Goal: Task Accomplishment & Management: Use online tool/utility

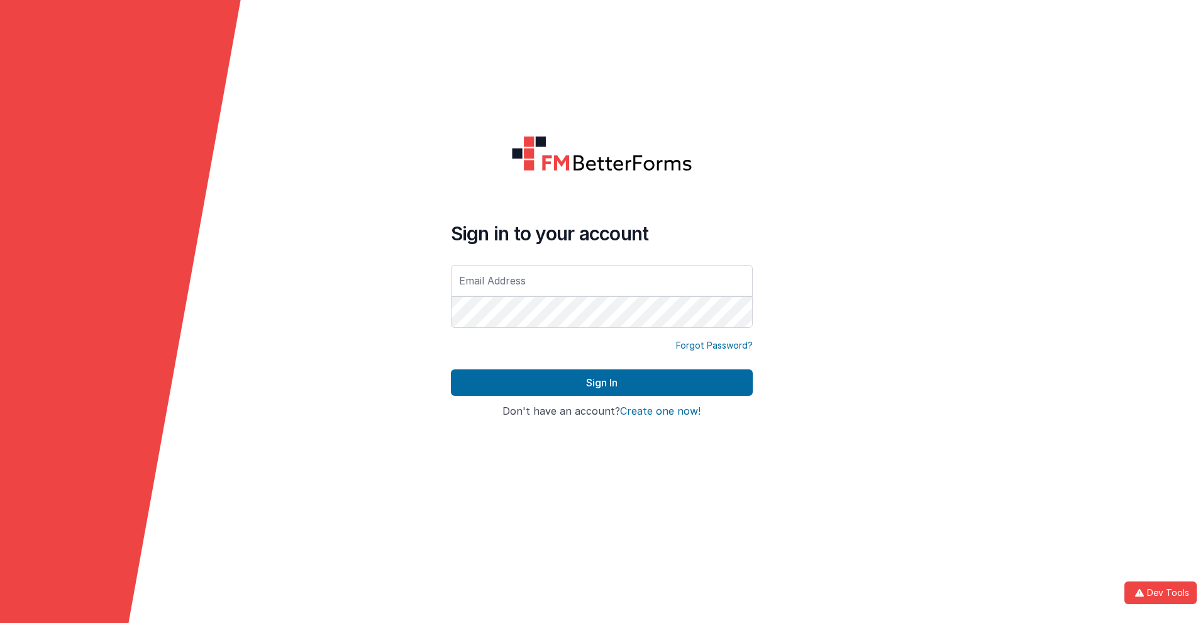
click at [601, 280] on input "text" at bounding box center [602, 280] width 302 height 31
type input "[PERSON_NAME][EMAIL_ADDRESS][DOMAIN_NAME]"
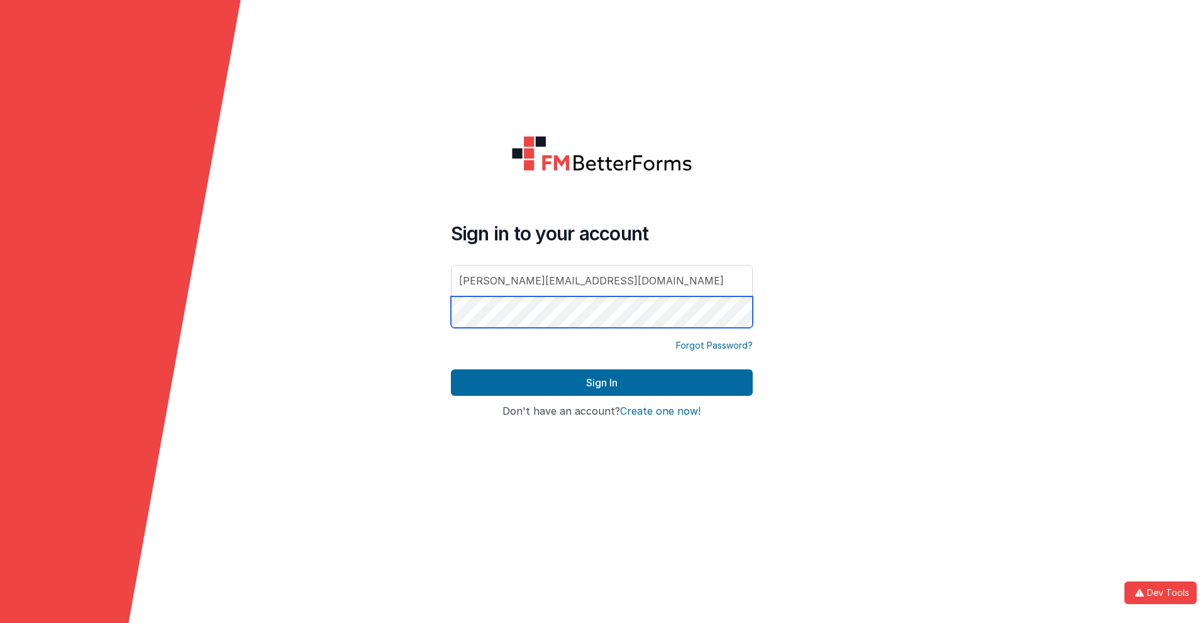
click at [451, 369] on button "Sign In" at bounding box center [602, 382] width 302 height 26
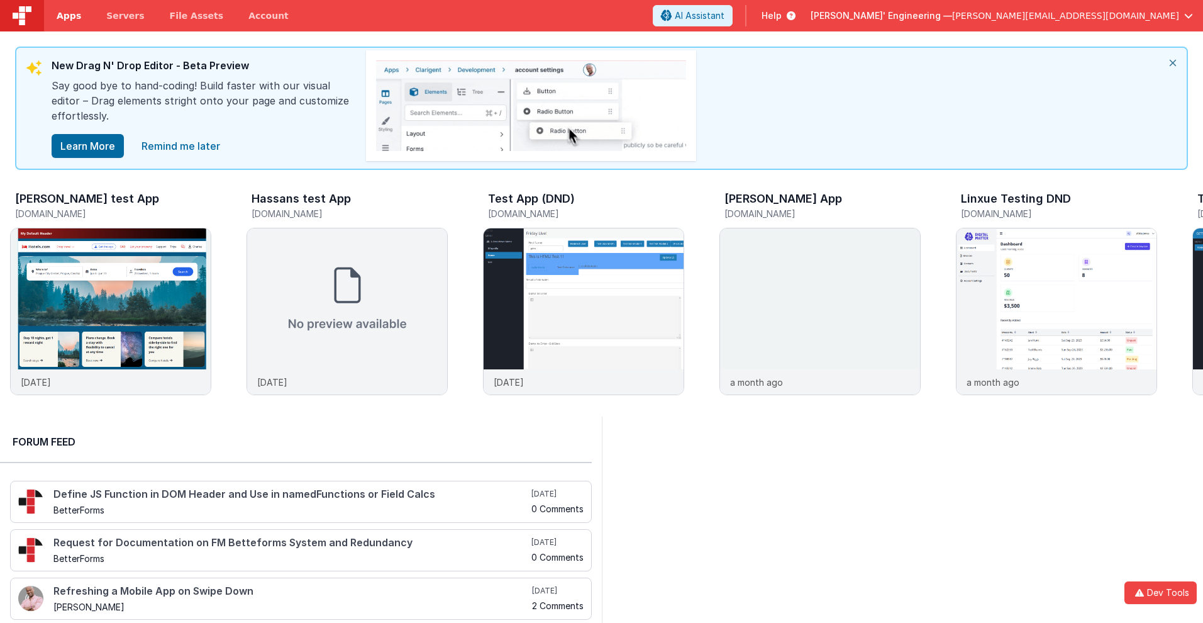
click at [69, 16] on span "Apps" at bounding box center [69, 15] width 25 height 13
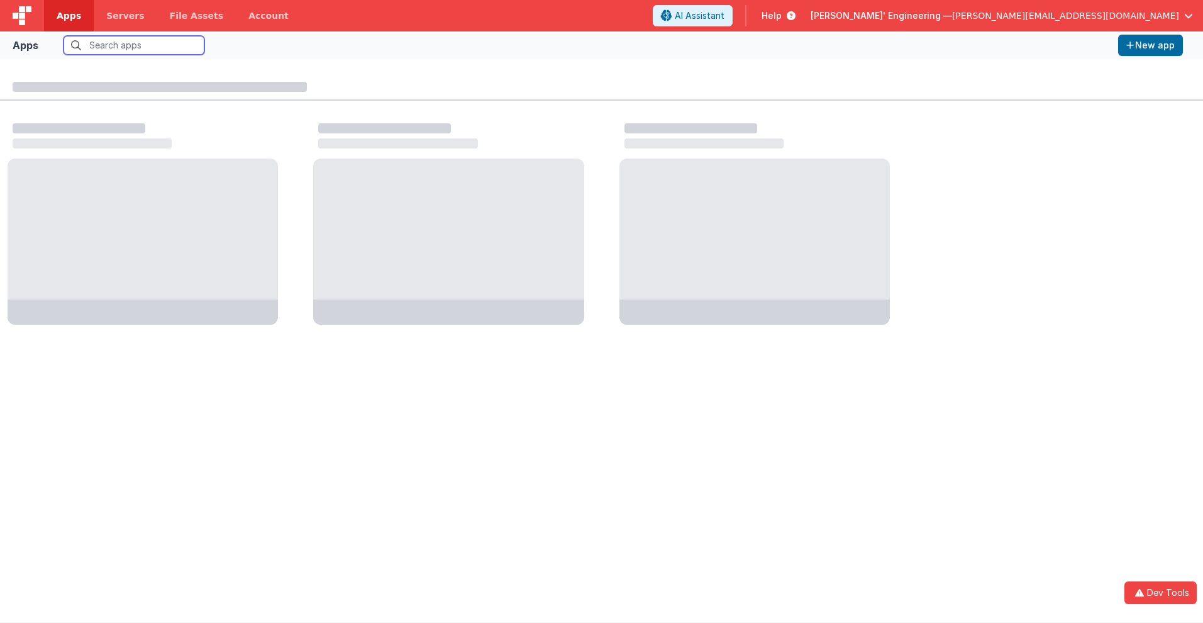
click at [134, 45] on input "text" at bounding box center [134, 45] width 141 height 19
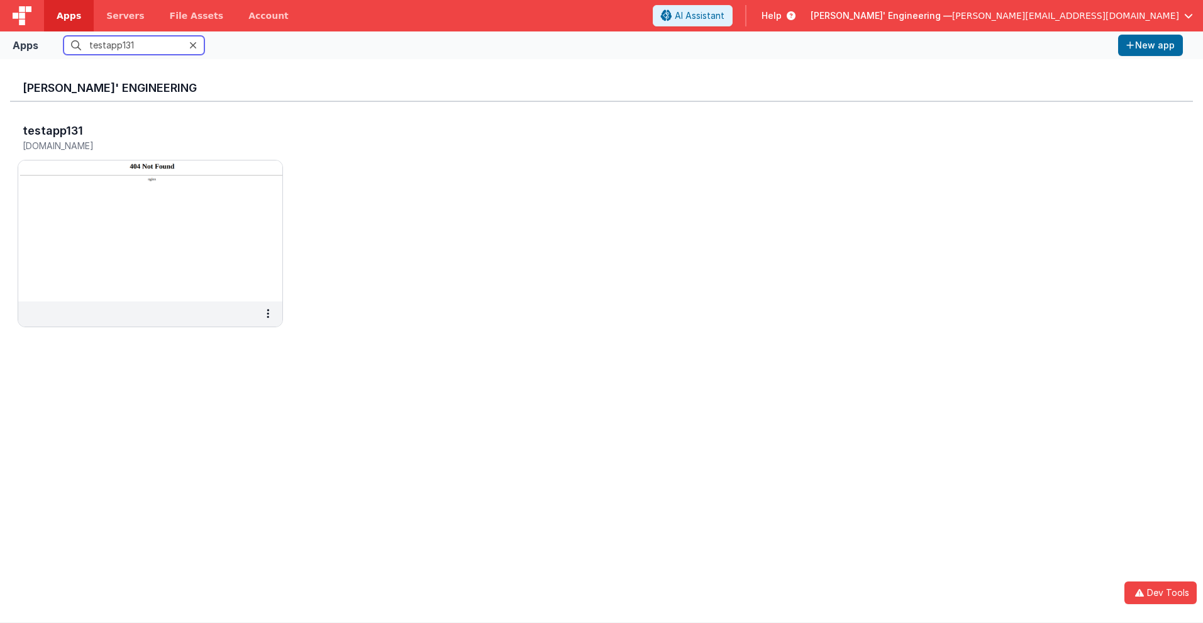
type input "testapp131"
click at [137, 145] on h5 "[DOMAIN_NAME]" at bounding box center [137, 145] width 229 height 9
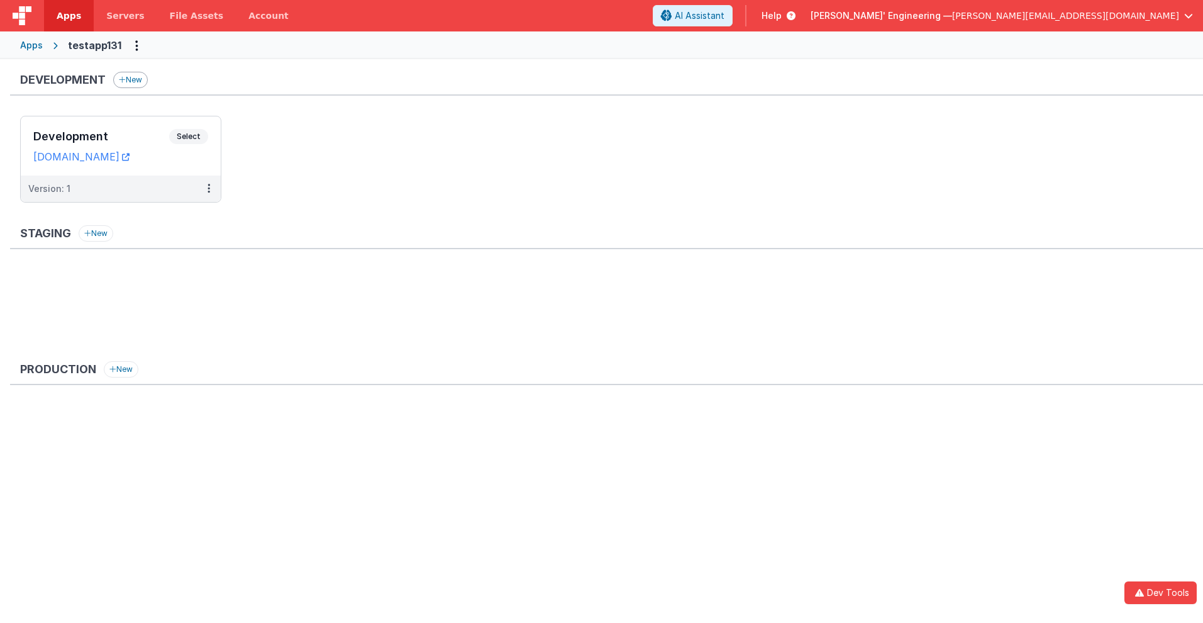
click at [131, 80] on button "New" at bounding box center [130, 80] width 35 height 16
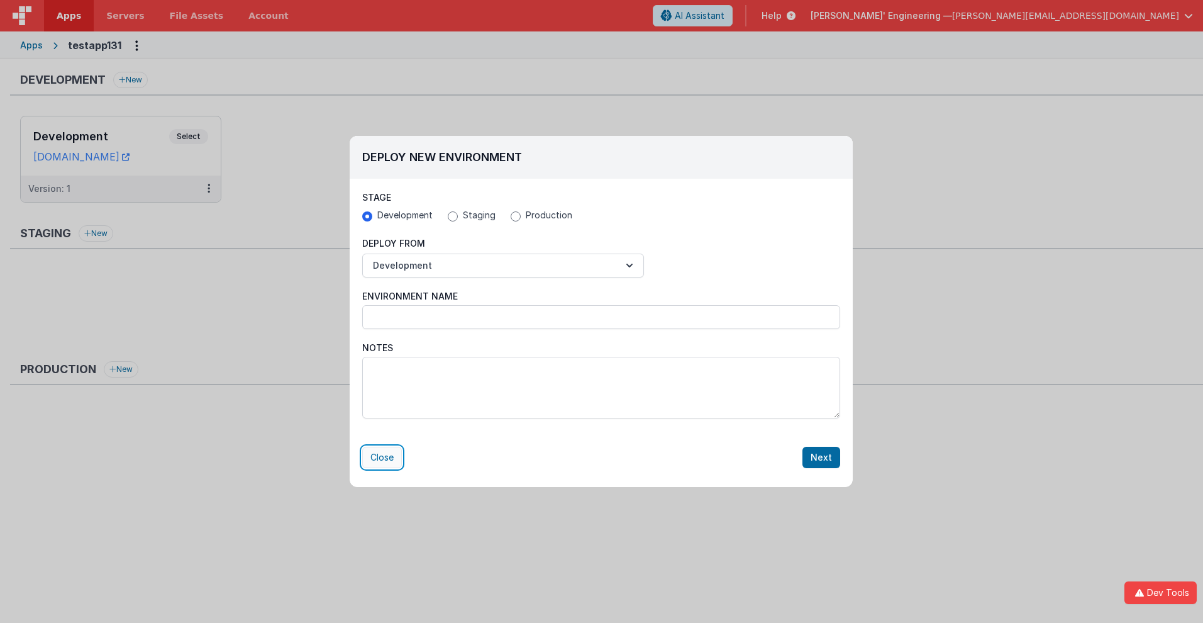
click at [382, 457] on button "Close" at bounding box center [382, 456] width 40 height 21
radio input "false"
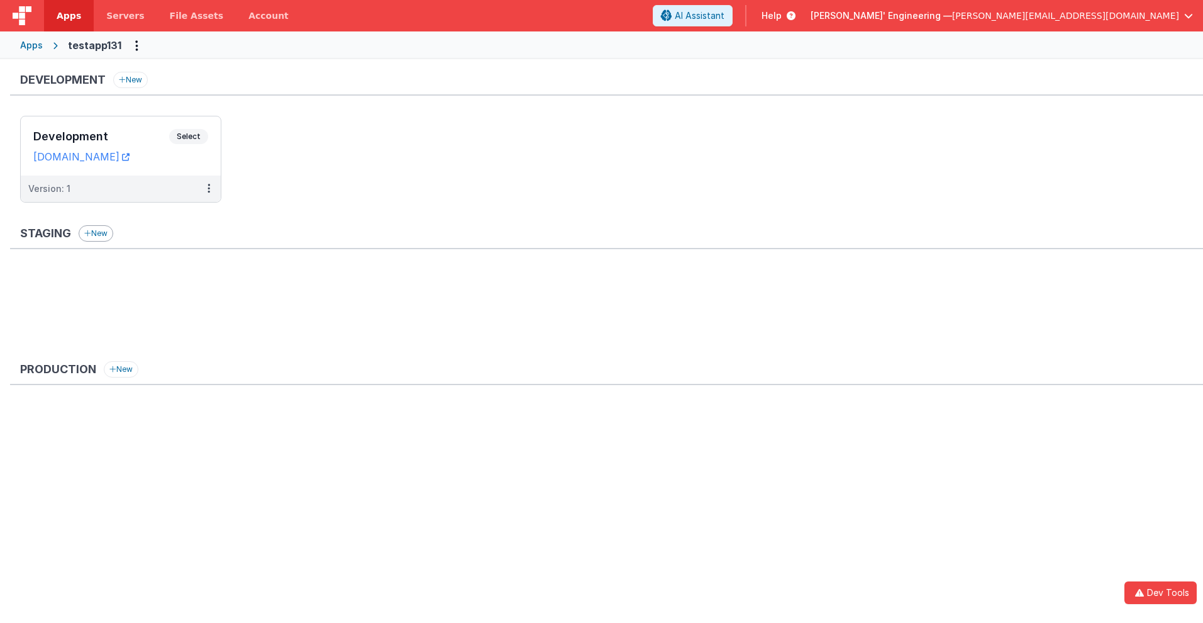
click at [83, 227] on button "New" at bounding box center [96, 233] width 35 height 16
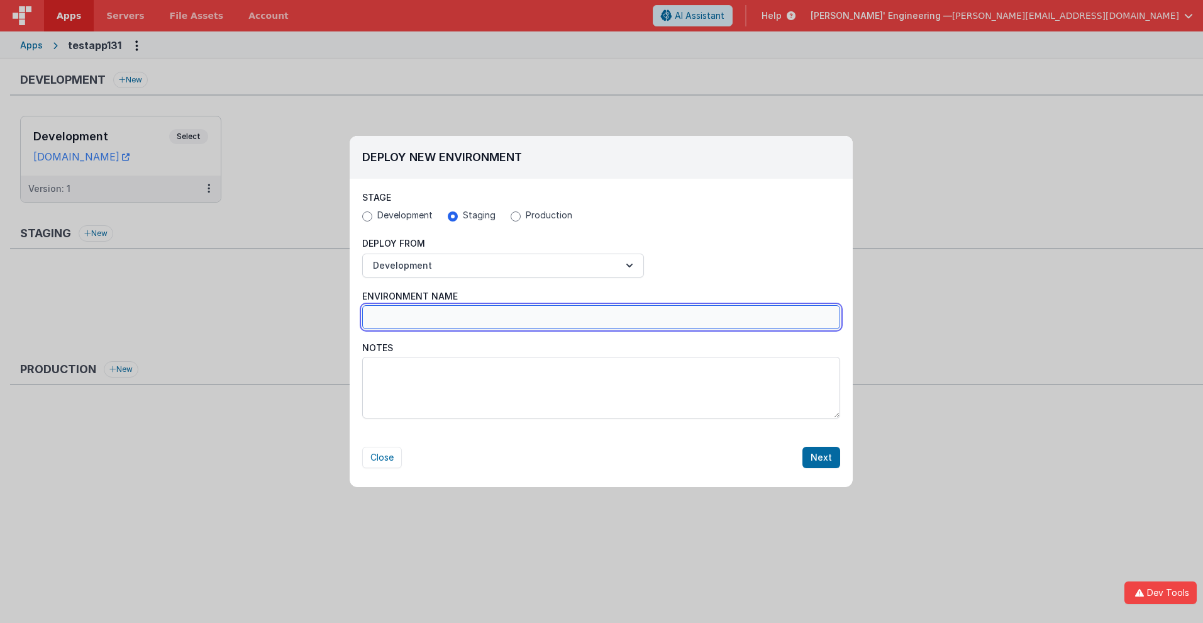
click at [601, 317] on input "Environment Name" at bounding box center [601, 317] width 478 height 24
type input "Staging_"
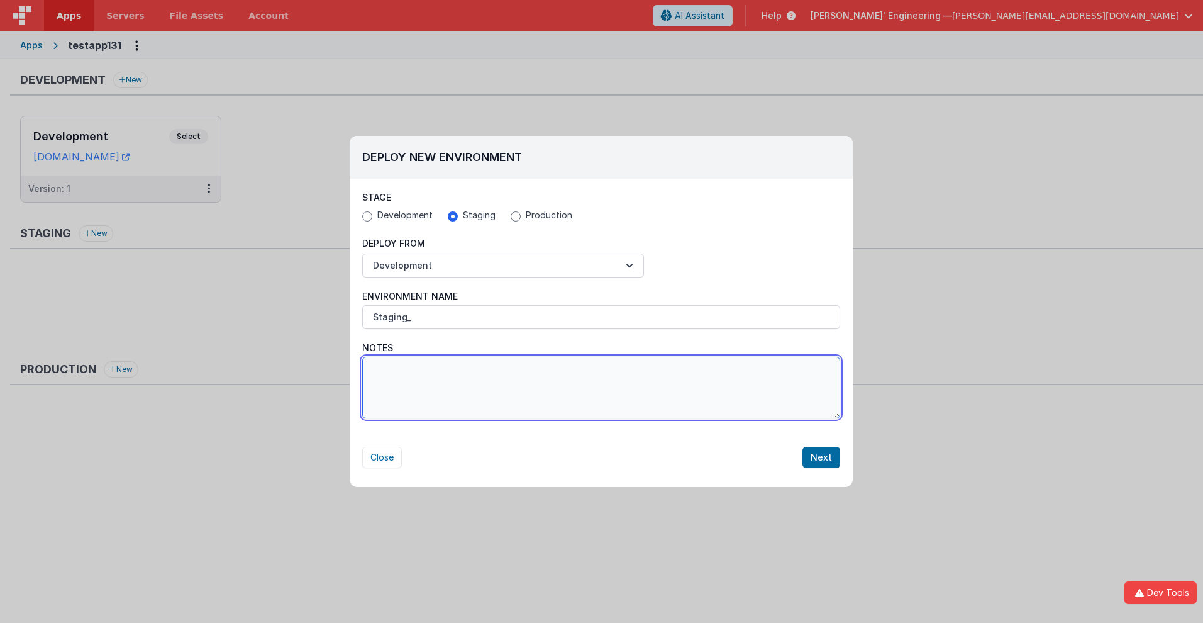
click at [601, 387] on textarea "Notes" at bounding box center [601, 388] width 478 height 62
type textarea "Test notes 123"
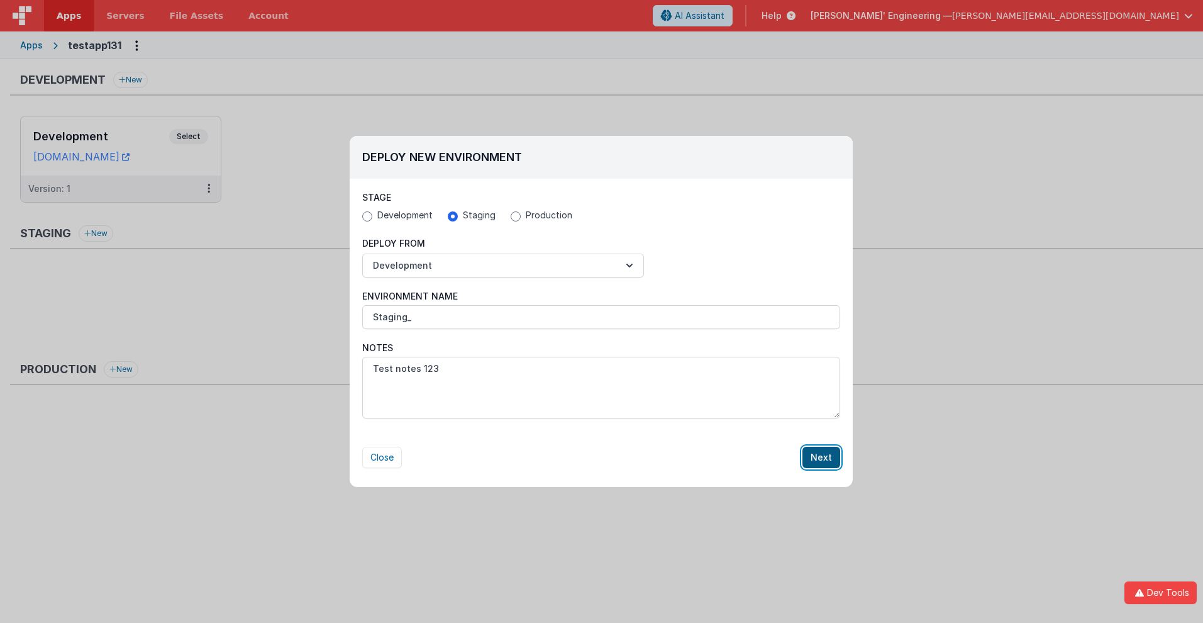
click at [822, 457] on button "Next" at bounding box center [821, 456] width 38 height 21
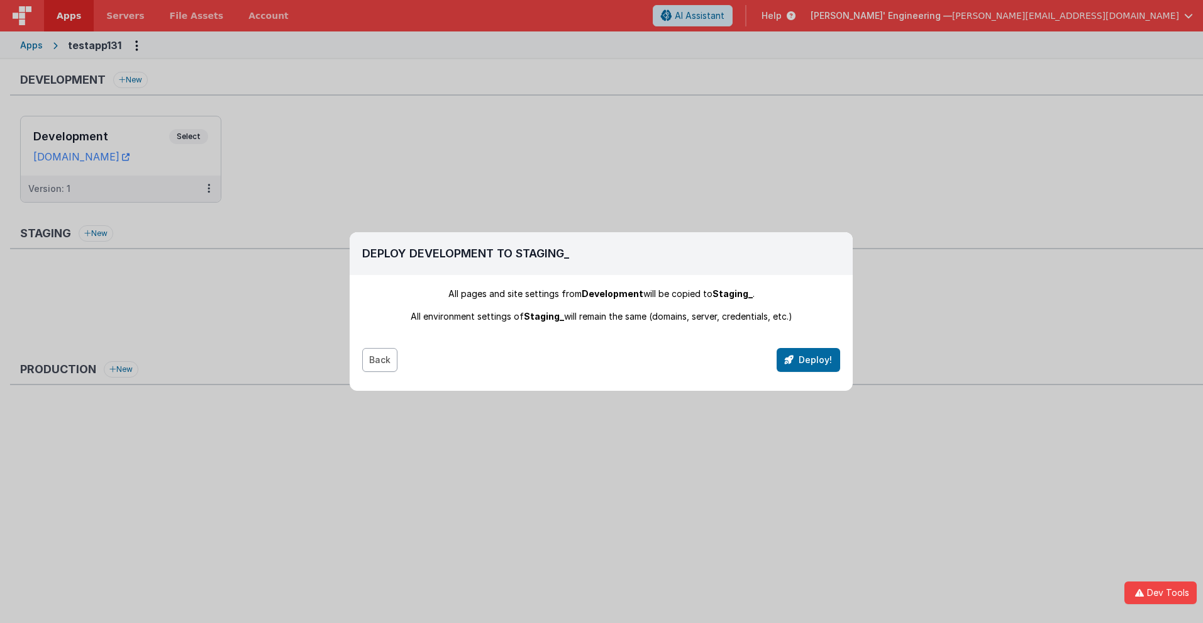
click at [379, 360] on button "Back" at bounding box center [379, 360] width 35 height 24
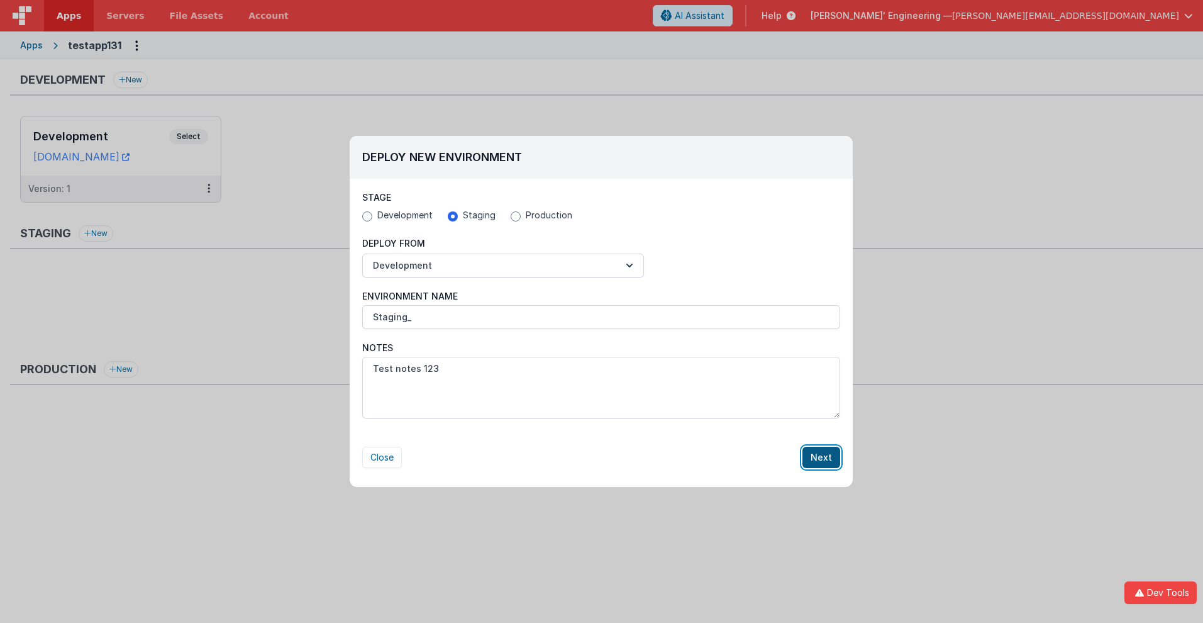
click at [822, 457] on button "Next" at bounding box center [821, 456] width 38 height 21
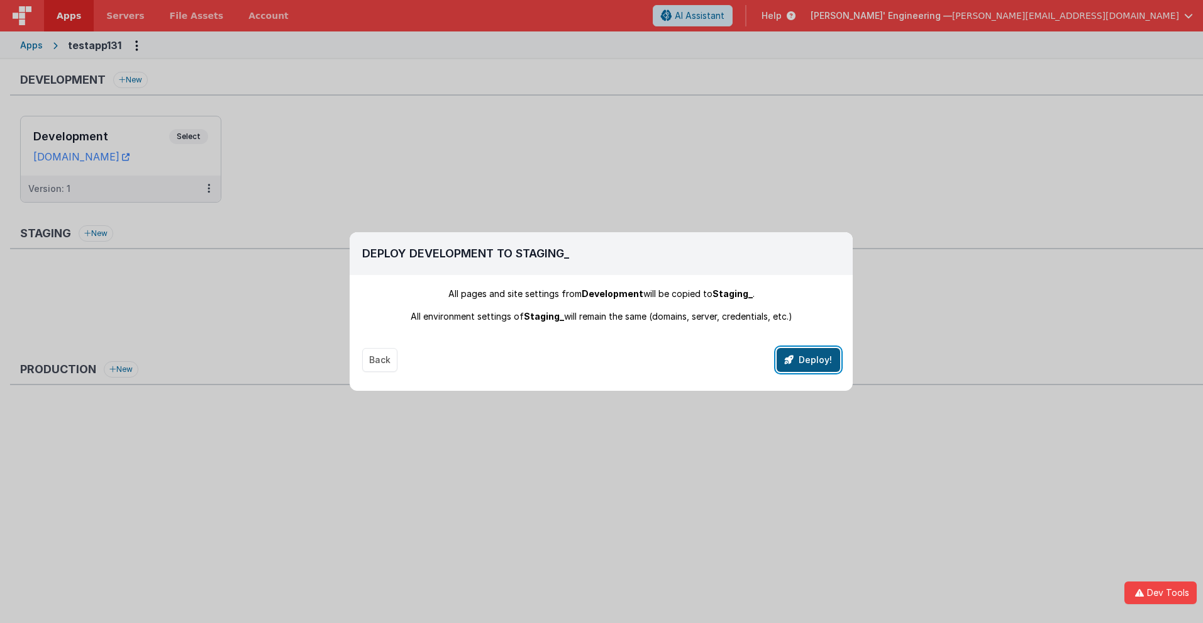
click at [809, 360] on button "Deploy!" at bounding box center [809, 360] width 64 height 24
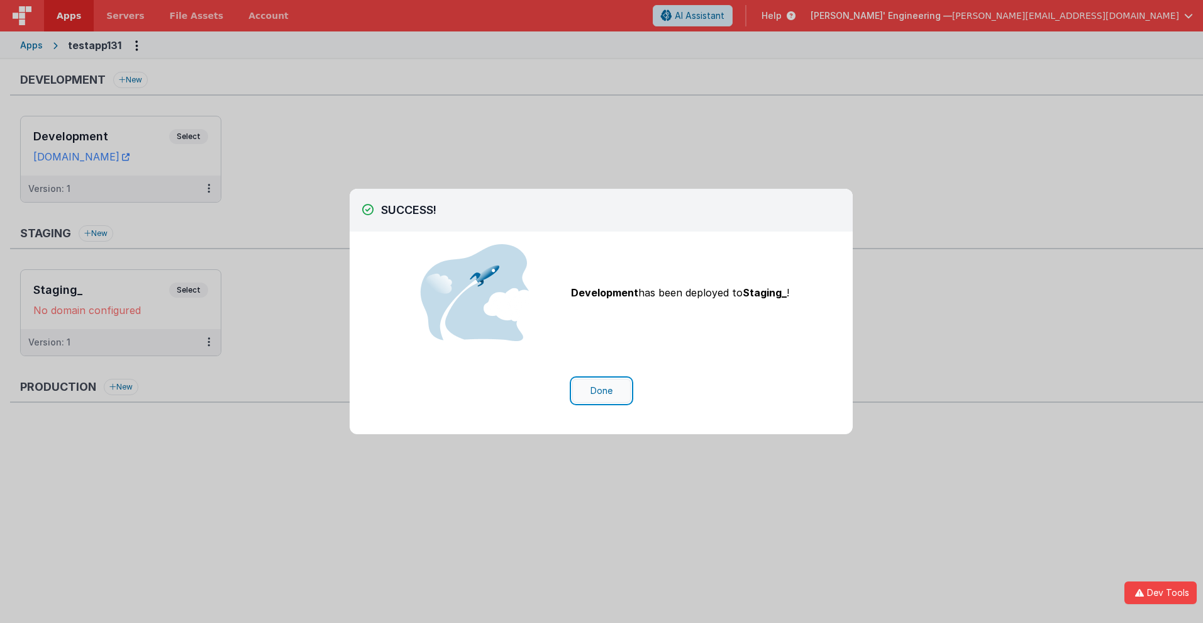
click at [601, 391] on button "Done" at bounding box center [601, 391] width 58 height 24
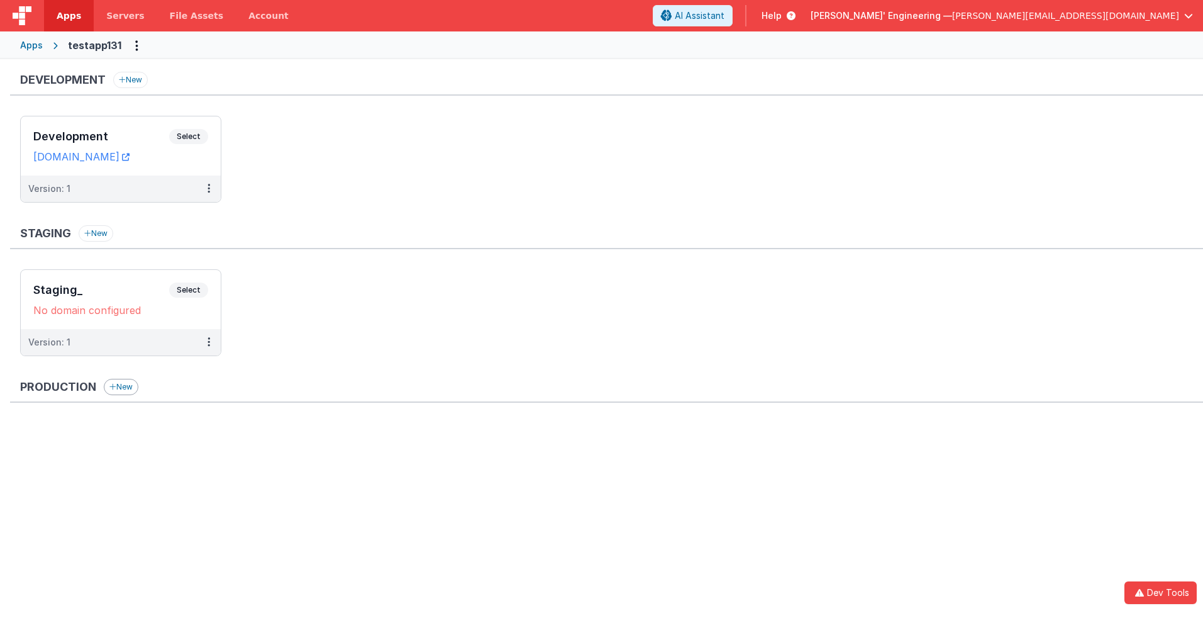
click at [122, 387] on button "New" at bounding box center [121, 387] width 35 height 16
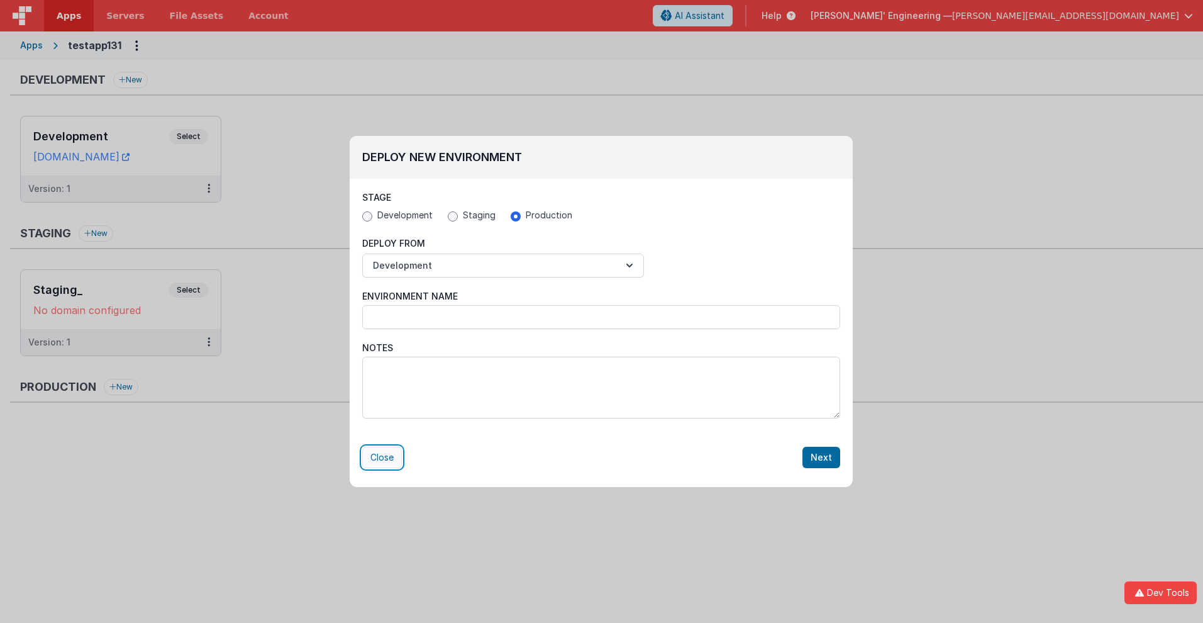
click at [382, 457] on button "Close" at bounding box center [382, 456] width 40 height 21
radio input "false"
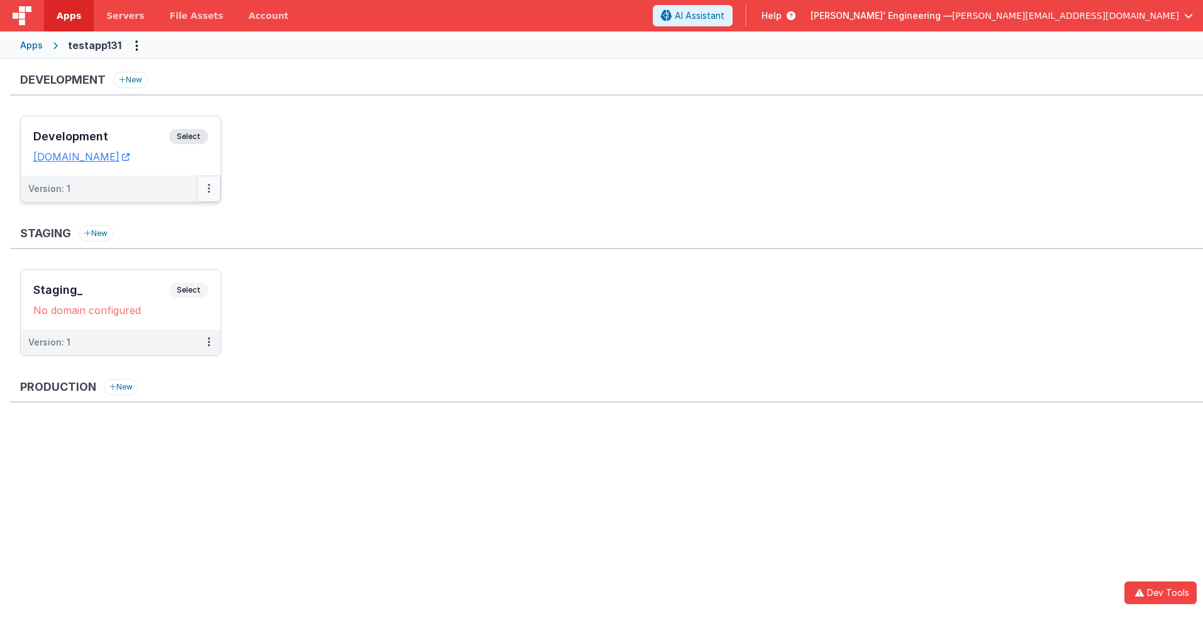
click at [208, 188] on icon at bounding box center [209, 188] width 3 height 1
click at [165, 217] on link "Edit" at bounding box center [165, 217] width 111 height 23
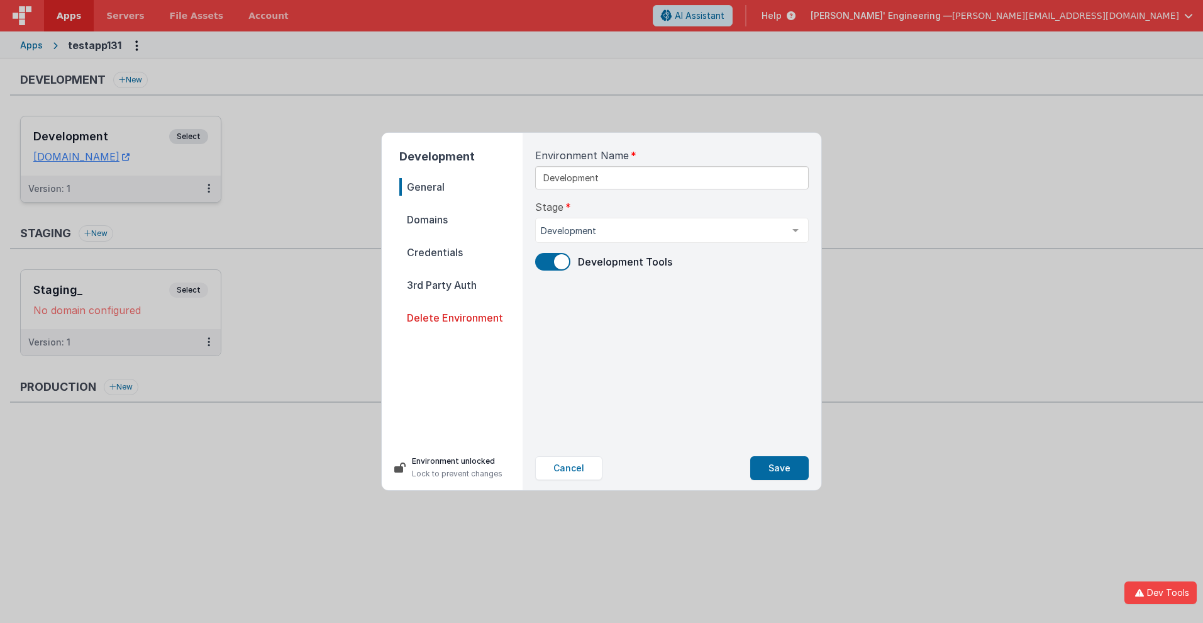
click at [461, 219] on span "Domains" at bounding box center [460, 220] width 123 height 18
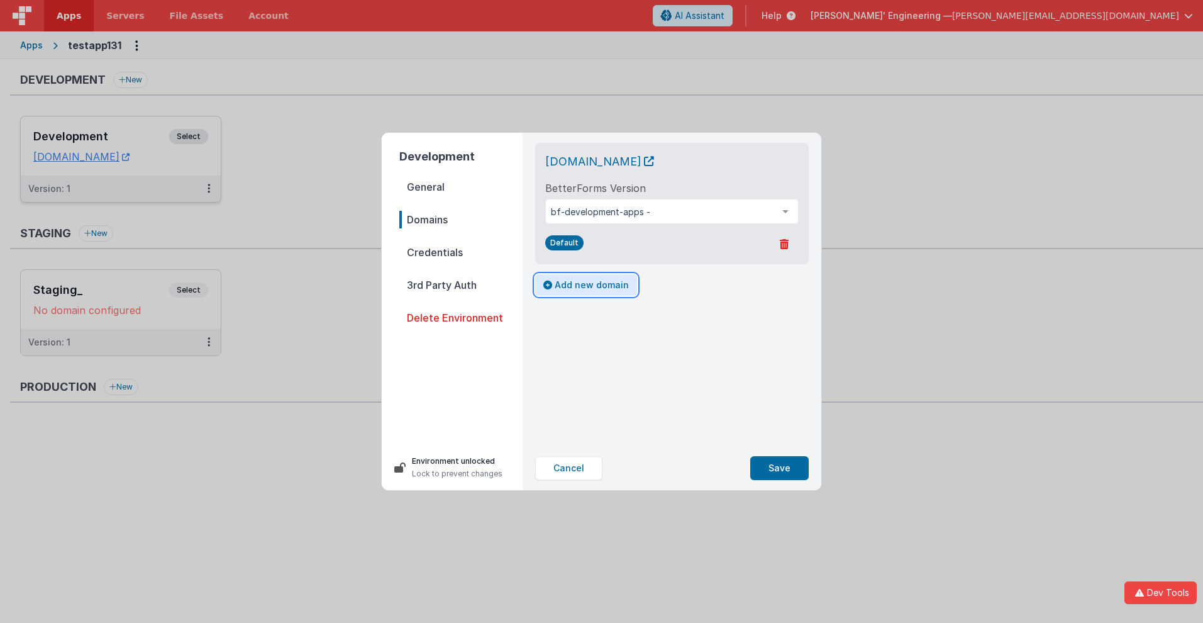
click at [584, 285] on button "Add new domain" at bounding box center [586, 284] width 102 height 21
select select "[DOMAIN_NAME]"
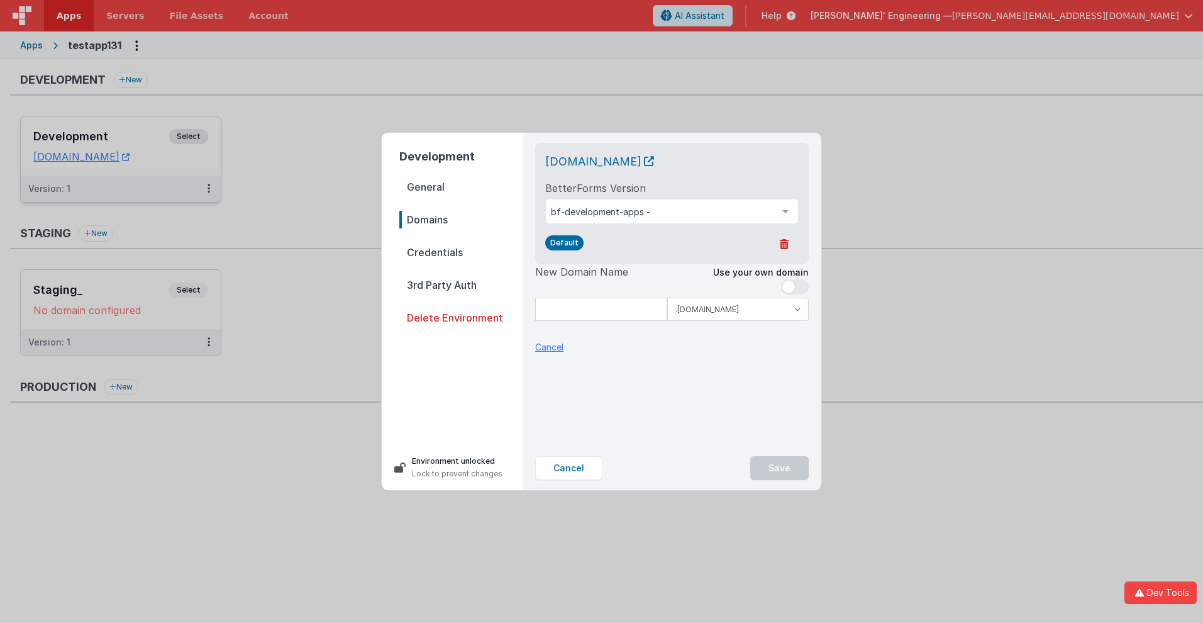
click at [549, 346] on p "Cancel" at bounding box center [549, 346] width 28 height 13
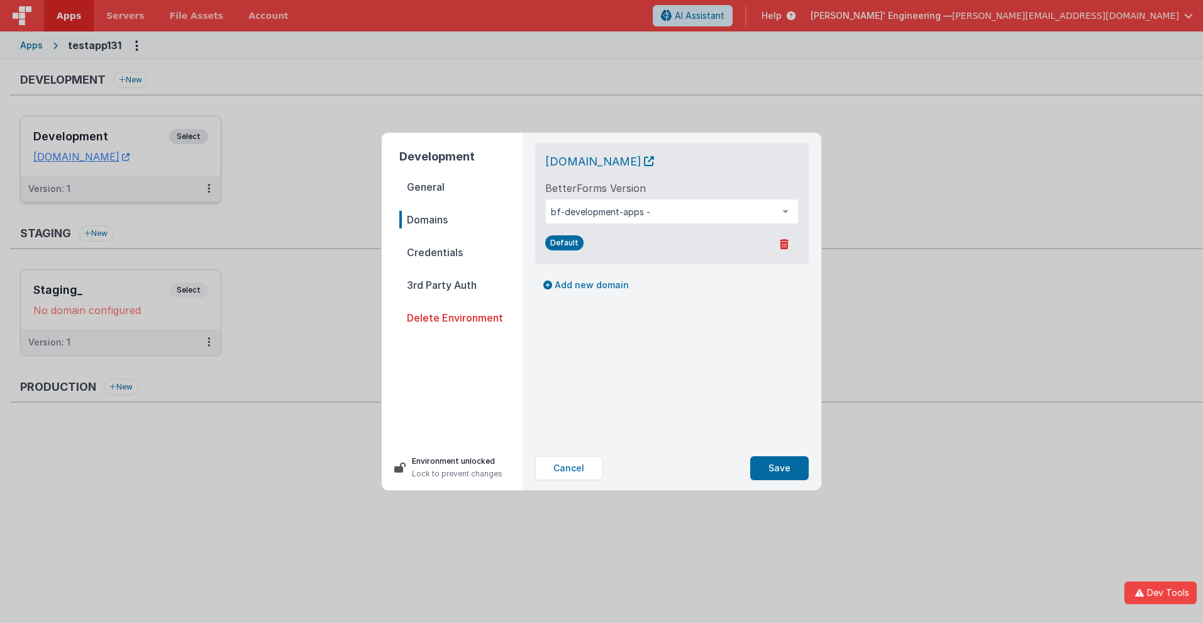
click at [461, 252] on span "Credentials" at bounding box center [460, 252] width 123 height 18
